Goal: Task Accomplishment & Management: Use online tool/utility

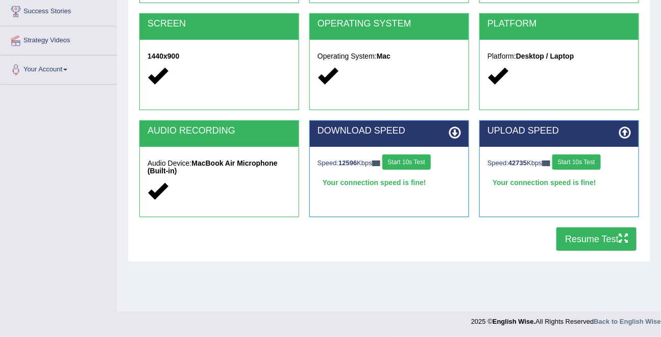
click at [598, 242] on button "Resume Test" at bounding box center [596, 239] width 80 height 23
click at [428, 157] on button "Start 10s Test" at bounding box center [406, 162] width 48 height 15
click at [574, 163] on button "Start 10s Test" at bounding box center [576, 162] width 48 height 15
click at [590, 237] on button "Resume Test" at bounding box center [596, 239] width 80 height 23
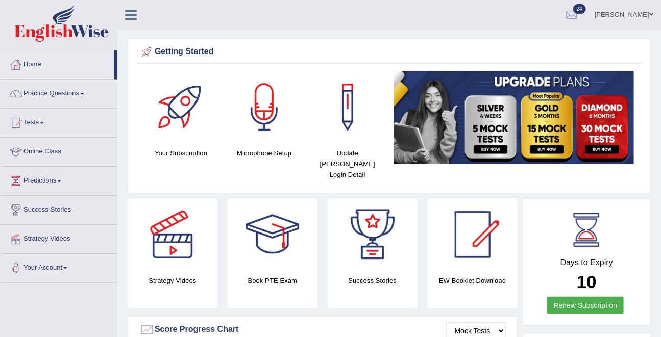
click at [29, 148] on link "Online Class" at bounding box center [59, 151] width 116 height 26
